Goal: Task Accomplishment & Management: Use online tool/utility

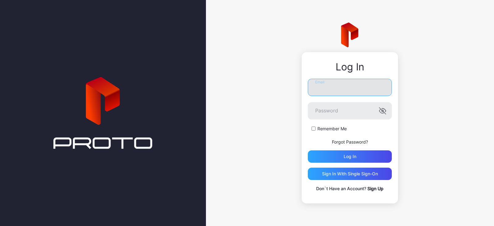
click at [341, 87] on input "Email" at bounding box center [350, 87] width 84 height 17
click at [352, 89] on input "Email" at bounding box center [350, 87] width 84 height 17
type input "**********"
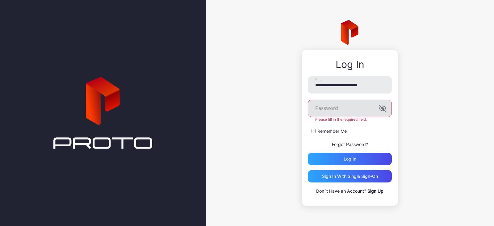
click at [380, 109] on icon "button" at bounding box center [382, 108] width 7 height 7
click at [350, 156] on div "Log in" at bounding box center [350, 159] width 84 height 12
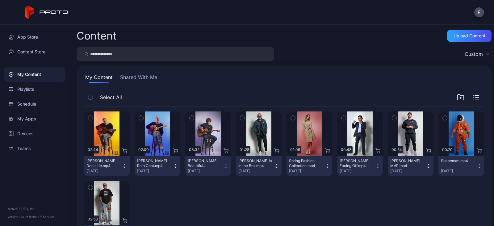
click at [146, 74] on button "Shared With Me" at bounding box center [139, 78] width 40 height 10
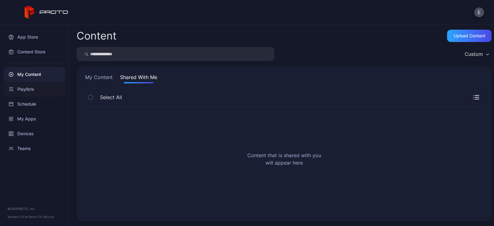
click at [44, 94] on div "Playlists" at bounding box center [34, 89] width 61 height 15
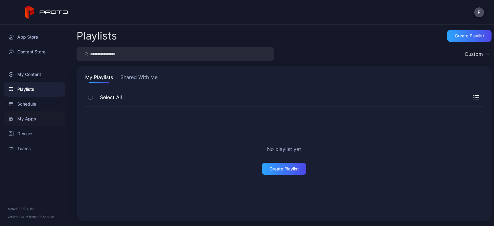
click at [37, 115] on div "My Apps" at bounding box center [34, 118] width 61 height 15
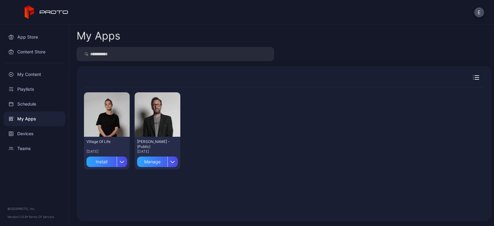
click at [109, 156] on button "Install" at bounding box center [106, 160] width 41 height 13
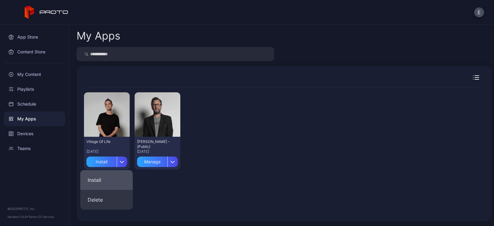
click at [101, 176] on button "Install" at bounding box center [106, 180] width 52 height 20
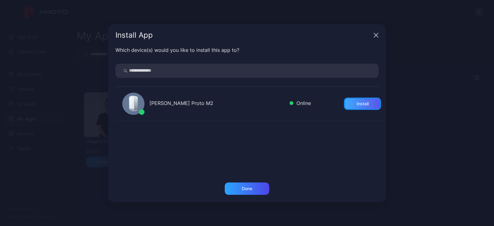
click at [354, 99] on div "Install" at bounding box center [362, 104] width 37 height 12
click at [259, 187] on div "Done" at bounding box center [247, 188] width 44 height 12
